Goal: Task Accomplishment & Management: Manage account settings

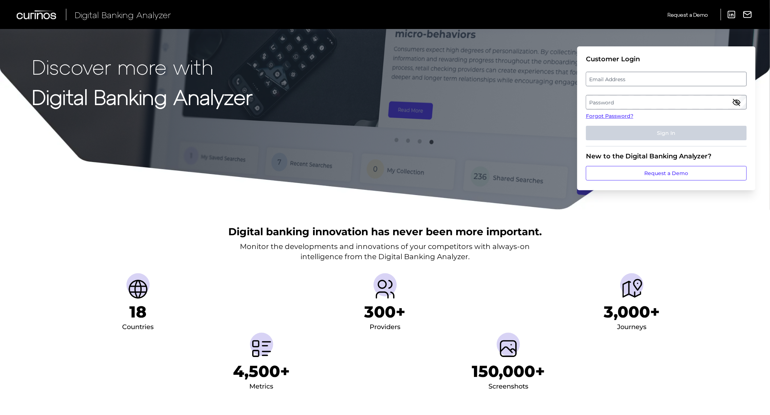
click at [645, 81] on label "Email Address" at bounding box center [666, 78] width 160 height 13
click at [645, 81] on input "email" at bounding box center [666, 79] width 161 height 14
type input "[PERSON_NAME][EMAIL_ADDRESS][DOMAIN_NAME]"
click at [646, 101] on label "Password" at bounding box center [666, 102] width 160 height 13
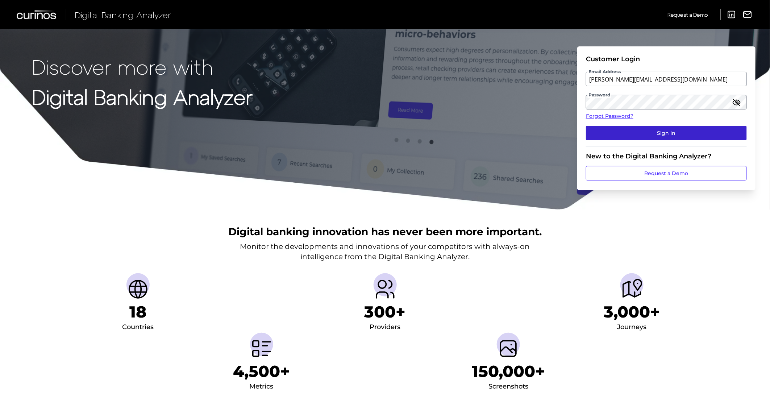
drag, startPoint x: 647, startPoint y: 123, endPoint x: 650, endPoint y: 128, distance: 4.9
click at [647, 124] on fieldset "Customer Login Email Address erika_rolufs@navyfederal.org Password Forgot Passw…" at bounding box center [666, 100] width 161 height 91
click at [650, 128] on button "Sign In" at bounding box center [666, 133] width 161 height 14
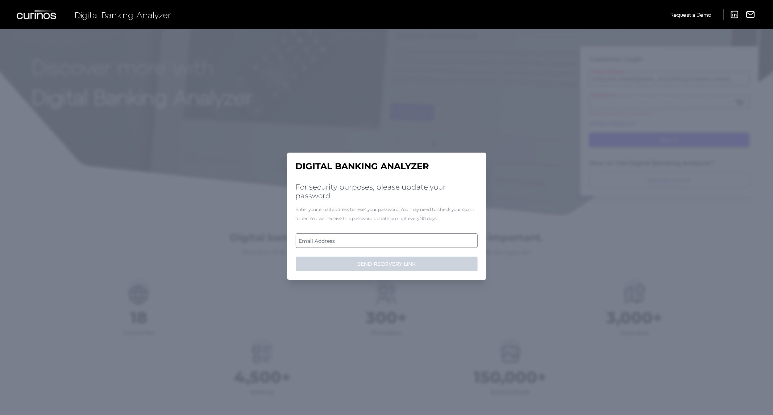
click at [372, 237] on label "Email Address" at bounding box center [386, 240] width 181 height 13
click at [372, 237] on input "email" at bounding box center [387, 240] width 182 height 14
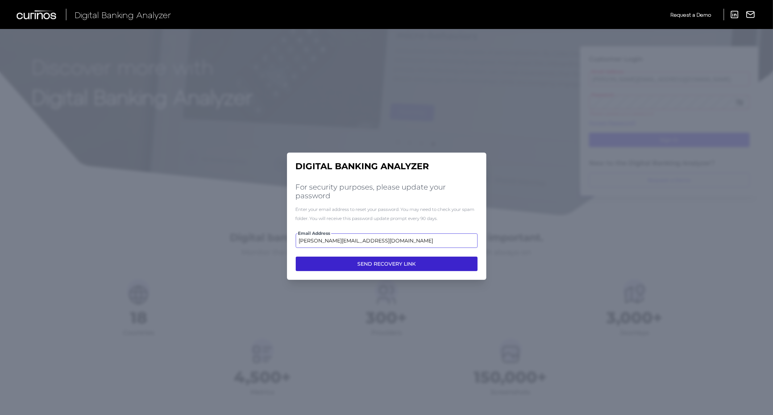
type input "[PERSON_NAME][EMAIL_ADDRESS][DOMAIN_NAME]"
click at [379, 264] on button "SEND RECOVERY LINK" at bounding box center [387, 263] width 182 height 14
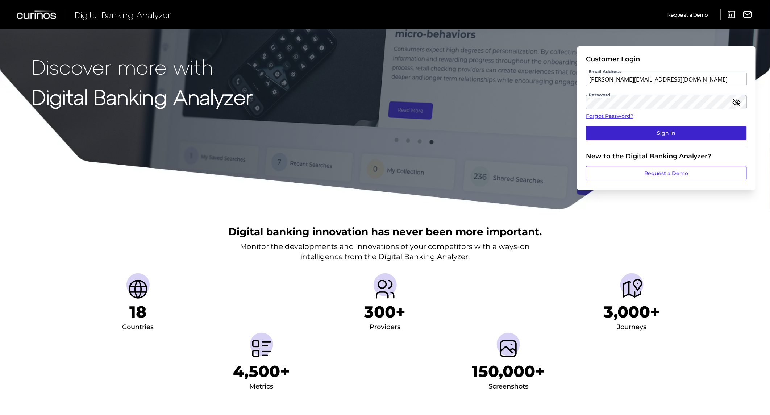
click at [664, 132] on button "Sign In" at bounding box center [666, 133] width 161 height 14
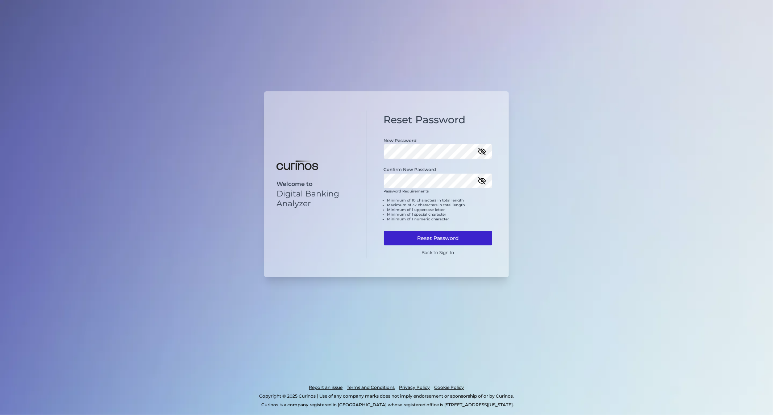
click at [448, 233] on button "Reset Password" at bounding box center [438, 238] width 109 height 14
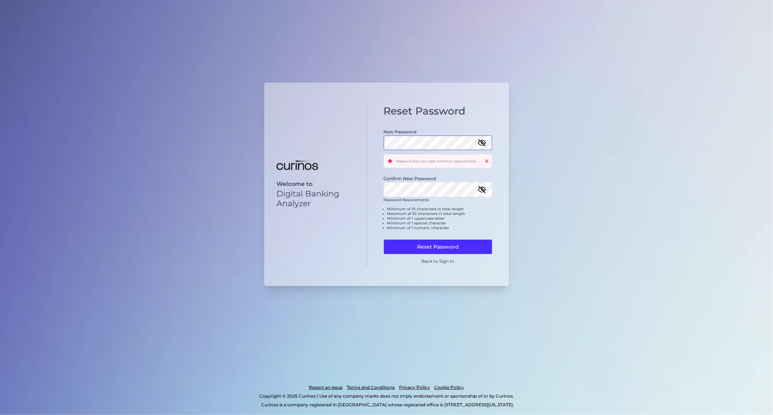
click at [317, 143] on div "Welcome to Digital Banking Analyzer Reset Password New Password Password does n…" at bounding box center [386, 184] width 245 height 203
click at [251, 204] on div "Welcome to Digital Banking Analyzer Reset Password New Password Password does n…" at bounding box center [386, 207] width 773 height 415
click at [428, 245] on button "Reset Password" at bounding box center [438, 246] width 109 height 14
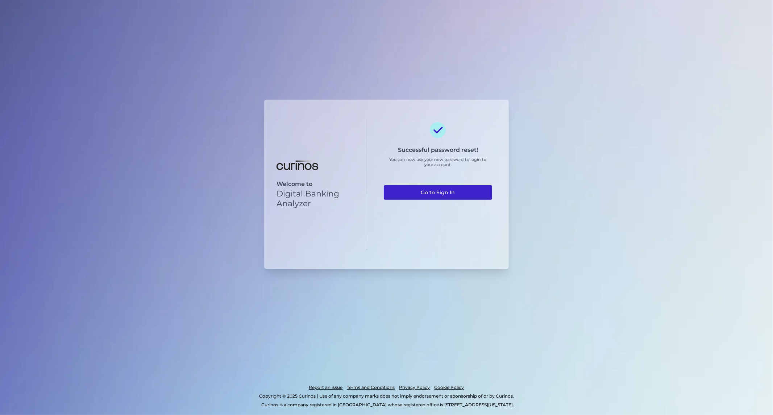
click at [427, 193] on link "Go to Sign In" at bounding box center [438, 192] width 109 height 14
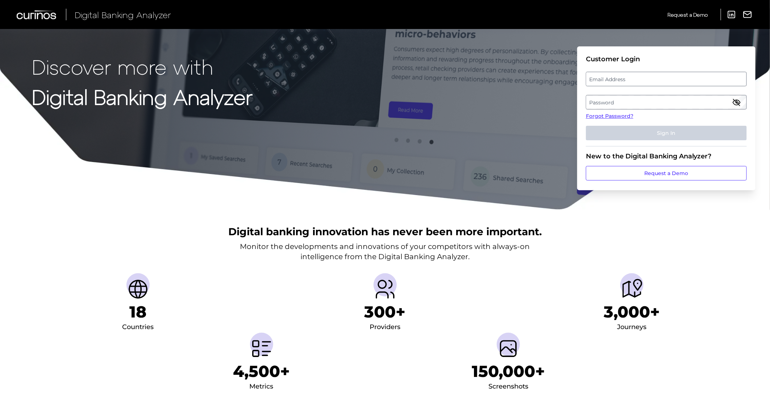
click at [604, 77] on label "Email Address" at bounding box center [666, 78] width 160 height 13
click at [604, 77] on input "email" at bounding box center [666, 79] width 161 height 14
type input "[PERSON_NAME][EMAIL_ADDRESS][DOMAIN_NAME]"
click at [602, 97] on label "Password" at bounding box center [666, 102] width 160 height 13
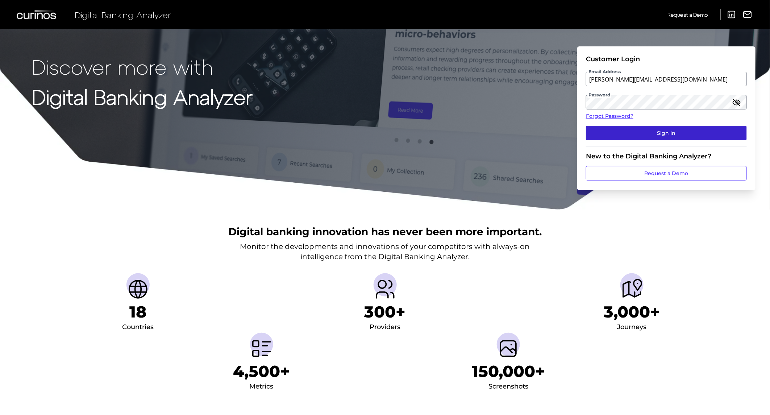
click at [628, 133] on button "Sign In" at bounding box center [666, 133] width 161 height 14
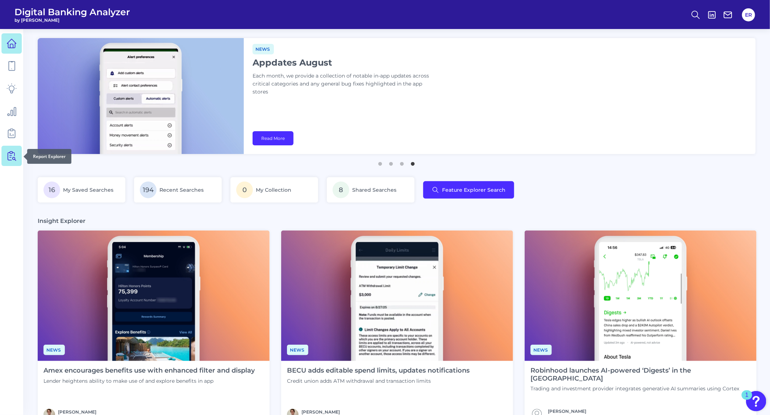
click at [17, 151] on link at bounding box center [11, 156] width 20 height 20
